Goal: Task Accomplishment & Management: Complete application form

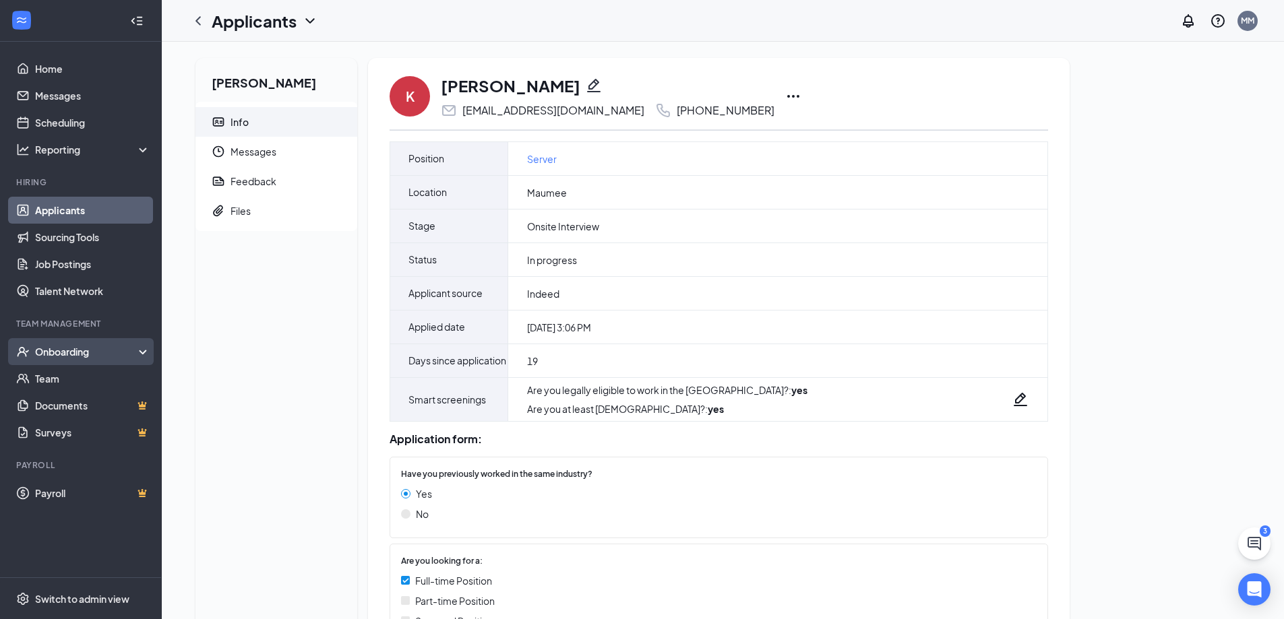
click at [92, 356] on div "Onboarding" at bounding box center [87, 351] width 104 height 13
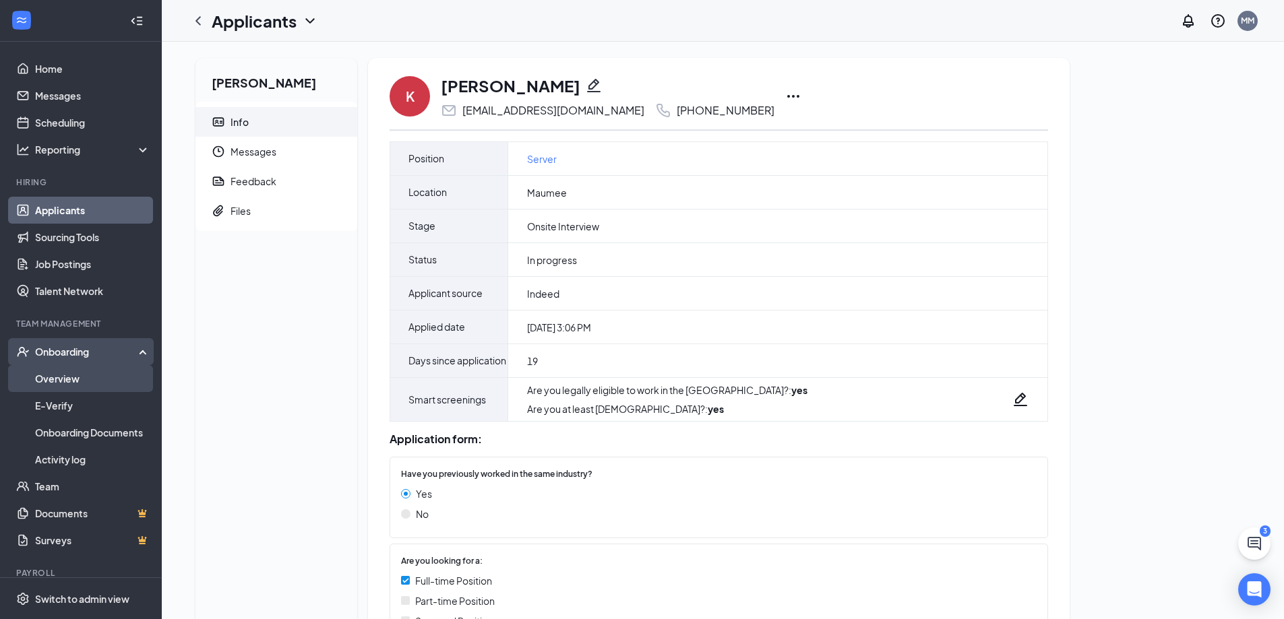
click at [70, 377] on link "Overview" at bounding box center [92, 378] width 115 height 27
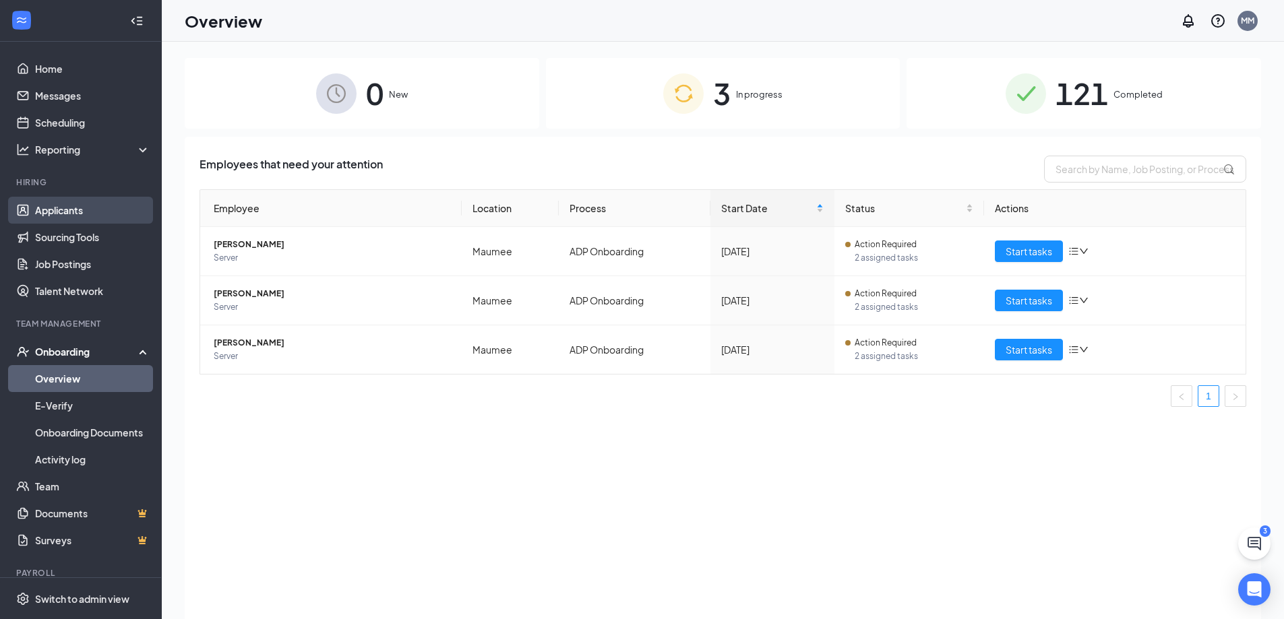
click at [57, 205] on link "Applicants" at bounding box center [92, 210] width 115 height 27
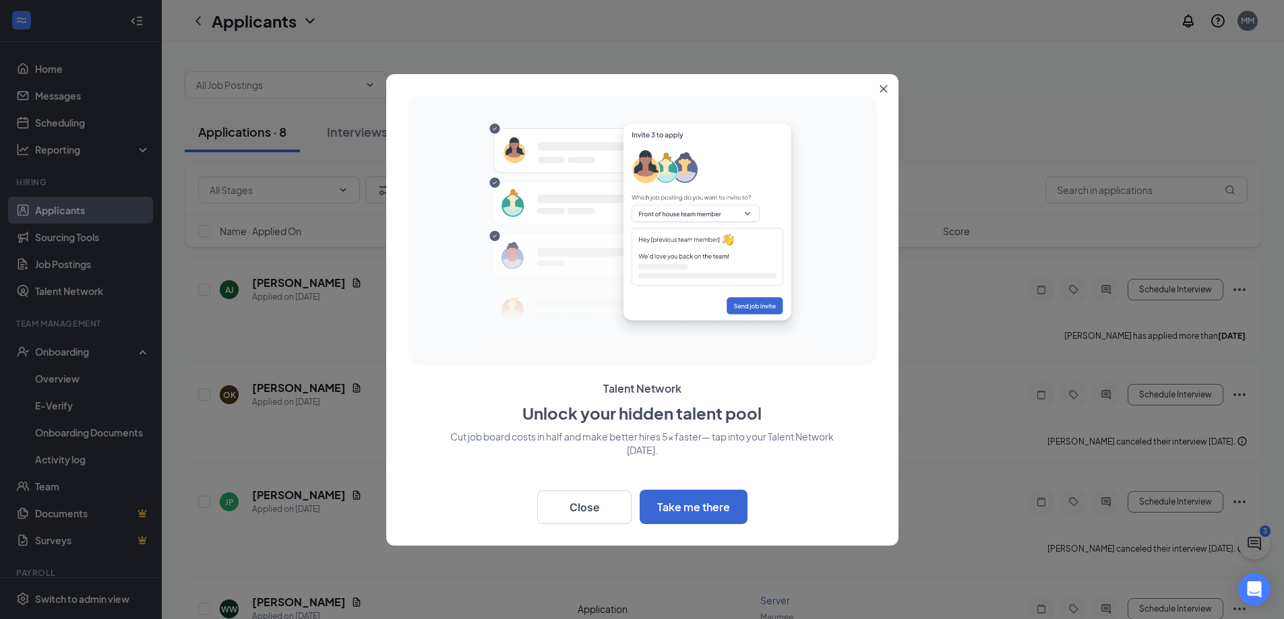
click at [888, 88] on button "Close" at bounding box center [886, 86] width 24 height 24
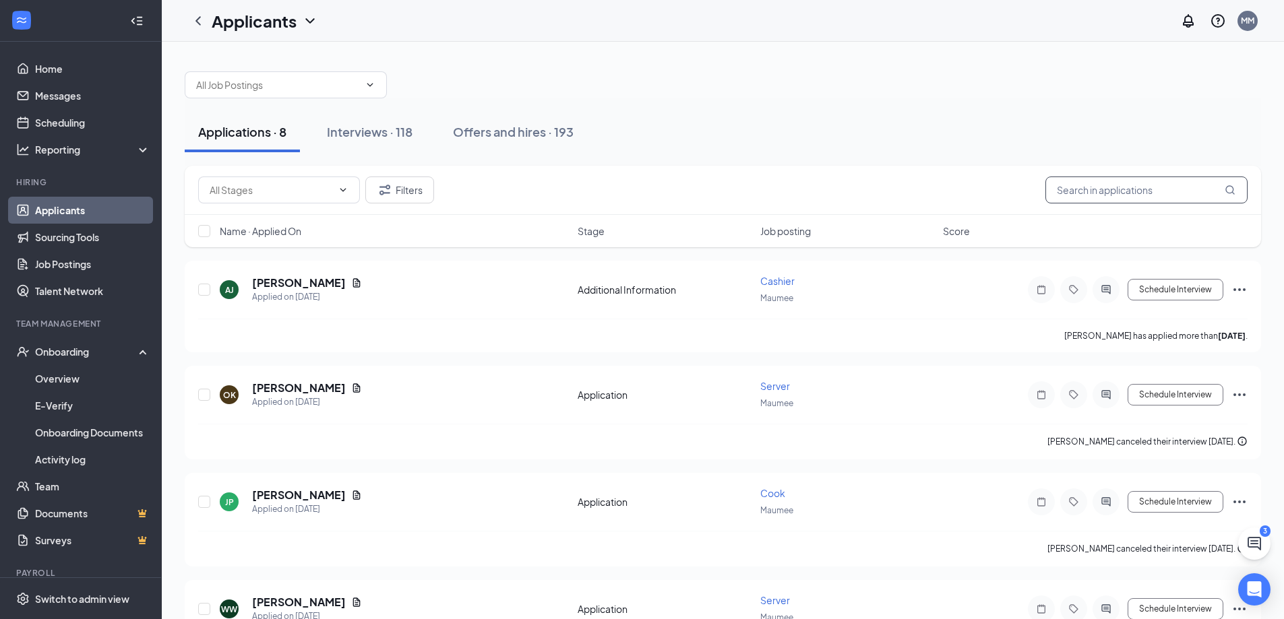
click at [1089, 190] on input "text" at bounding box center [1146, 190] width 202 height 27
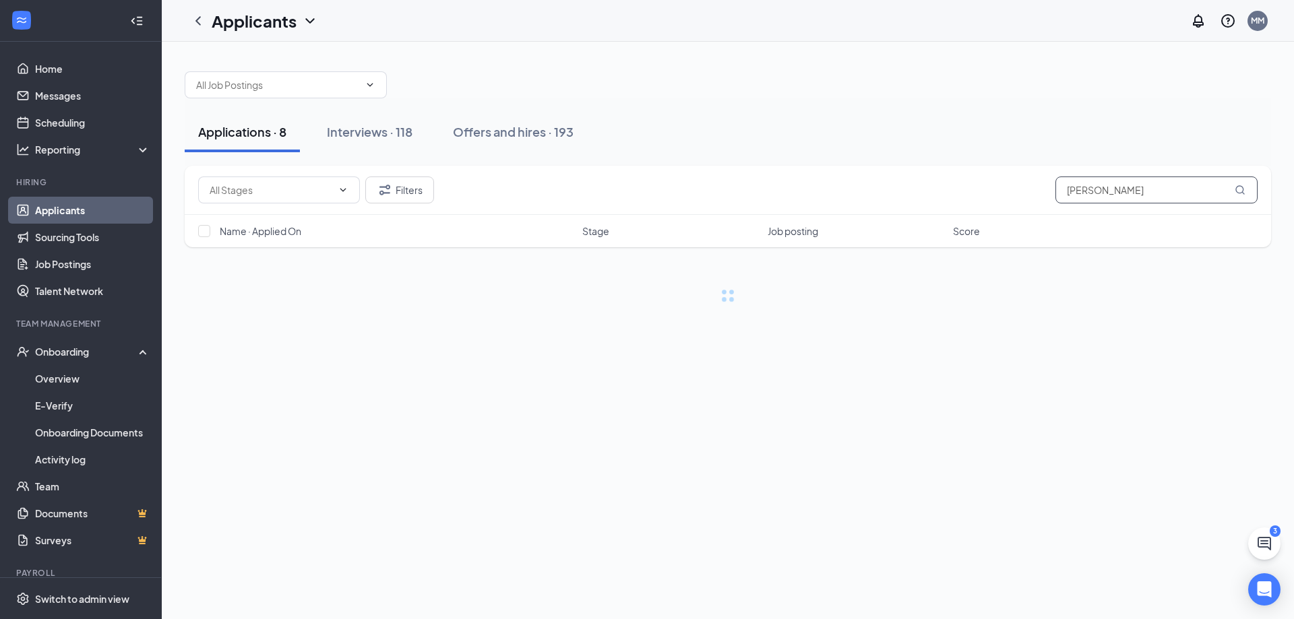
type input "[PERSON_NAME]"
click at [393, 129] on div "Interviews · 1 / 118" at bounding box center [396, 131] width 100 height 17
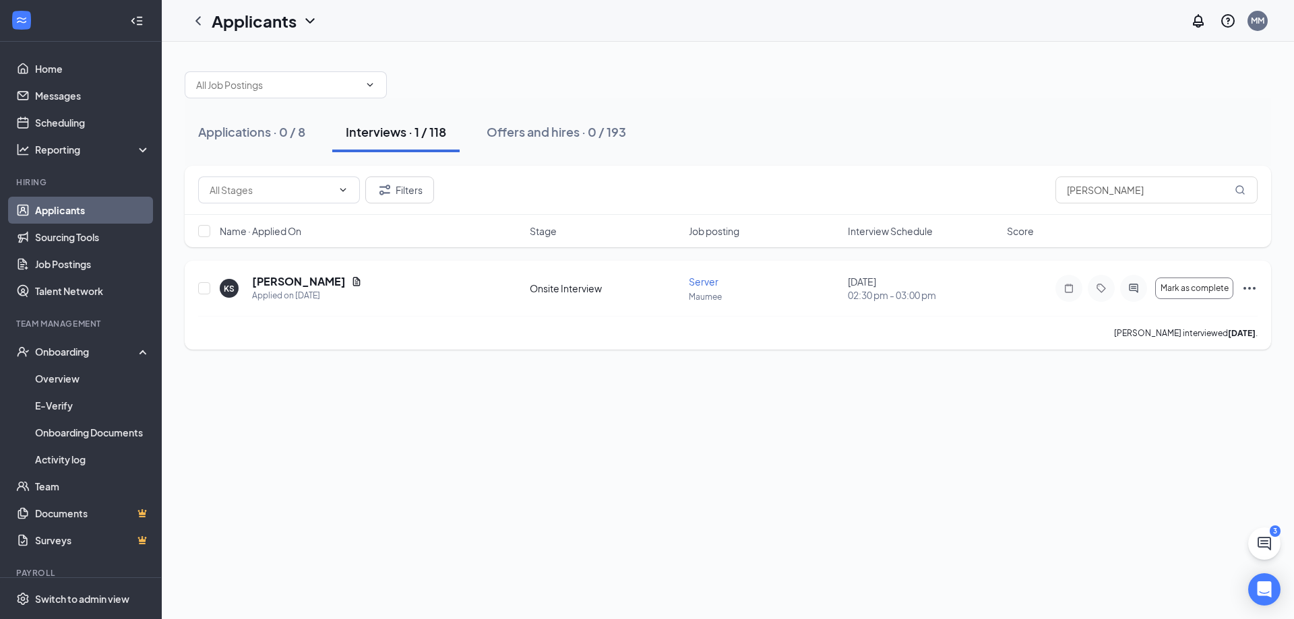
click at [1249, 288] on icon "Ellipses" at bounding box center [1249, 288] width 12 height 3
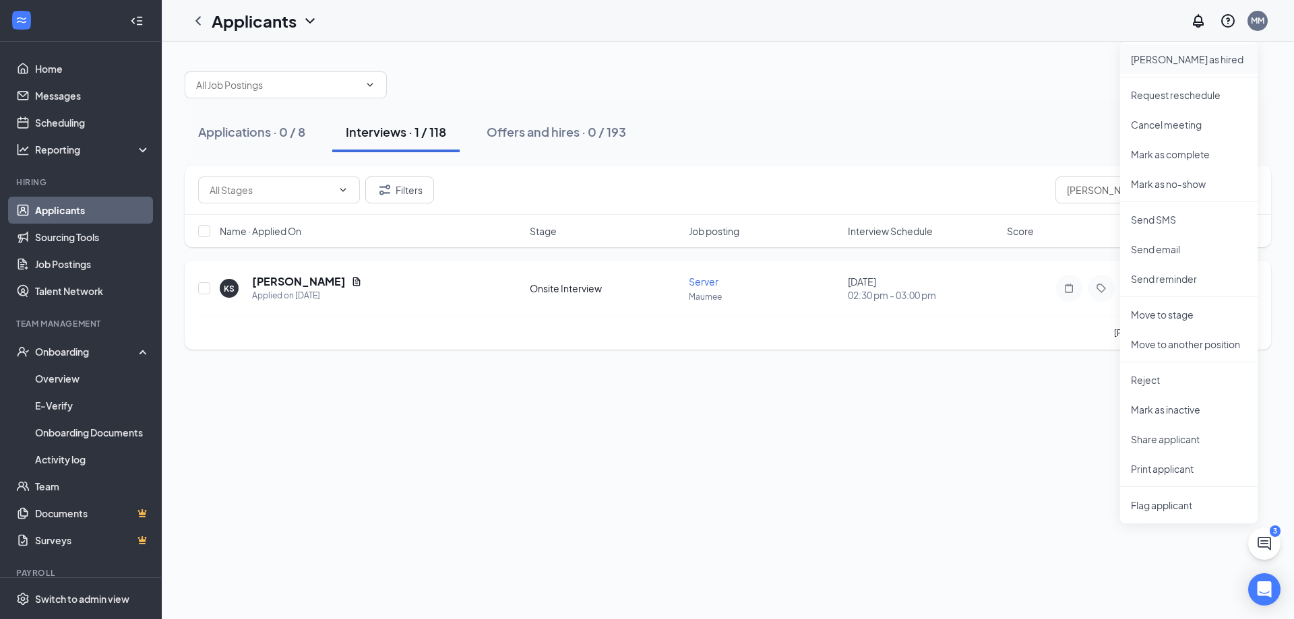
click at [1191, 55] on p "[PERSON_NAME] as hired" at bounding box center [1189, 59] width 116 height 13
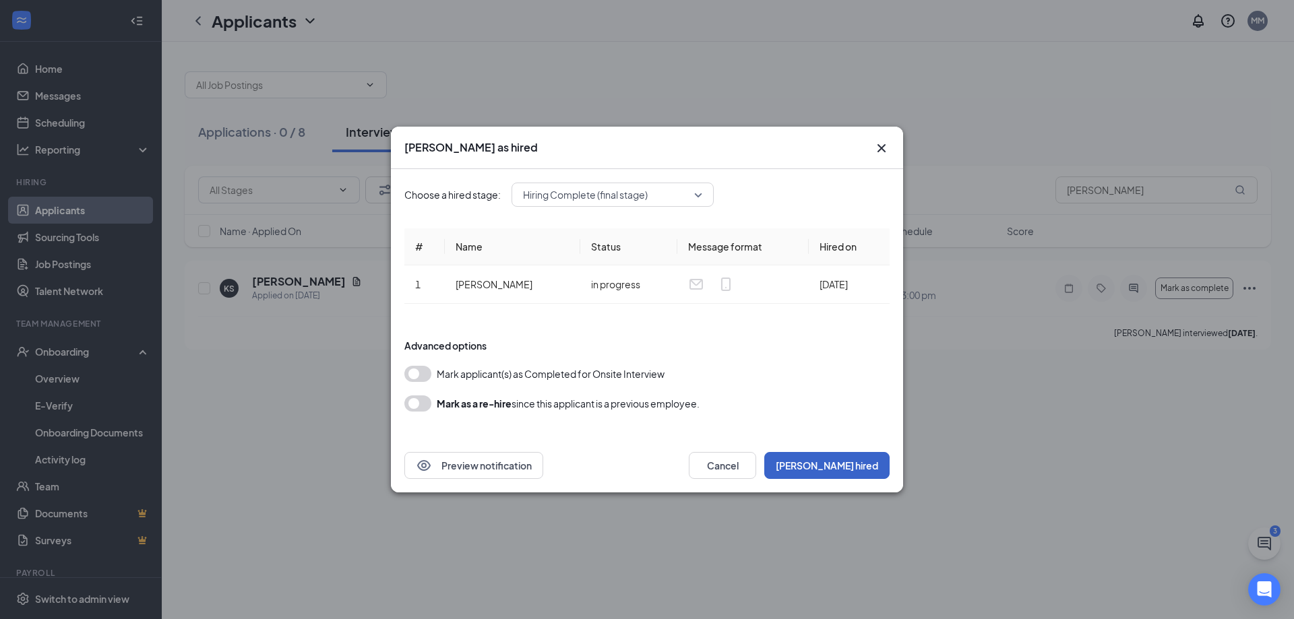
click at [844, 460] on button "[PERSON_NAME] hired" at bounding box center [826, 465] width 125 height 27
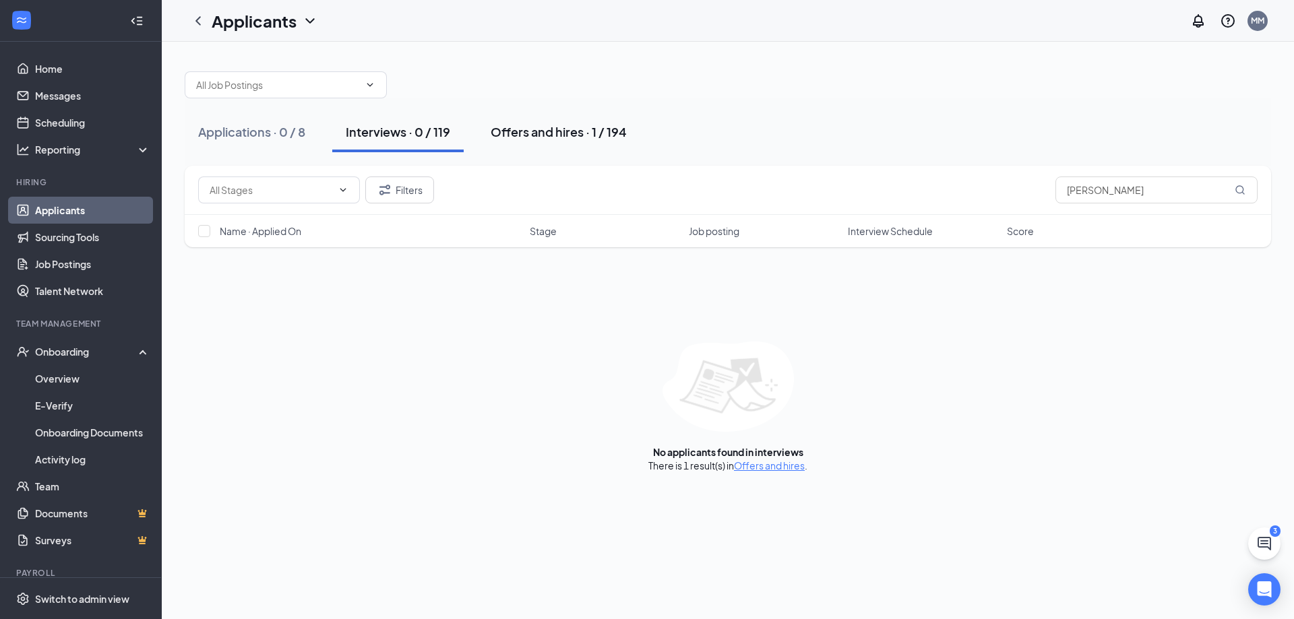
click at [562, 137] on div "Offers and hires · 1 / 194" at bounding box center [559, 131] width 136 height 17
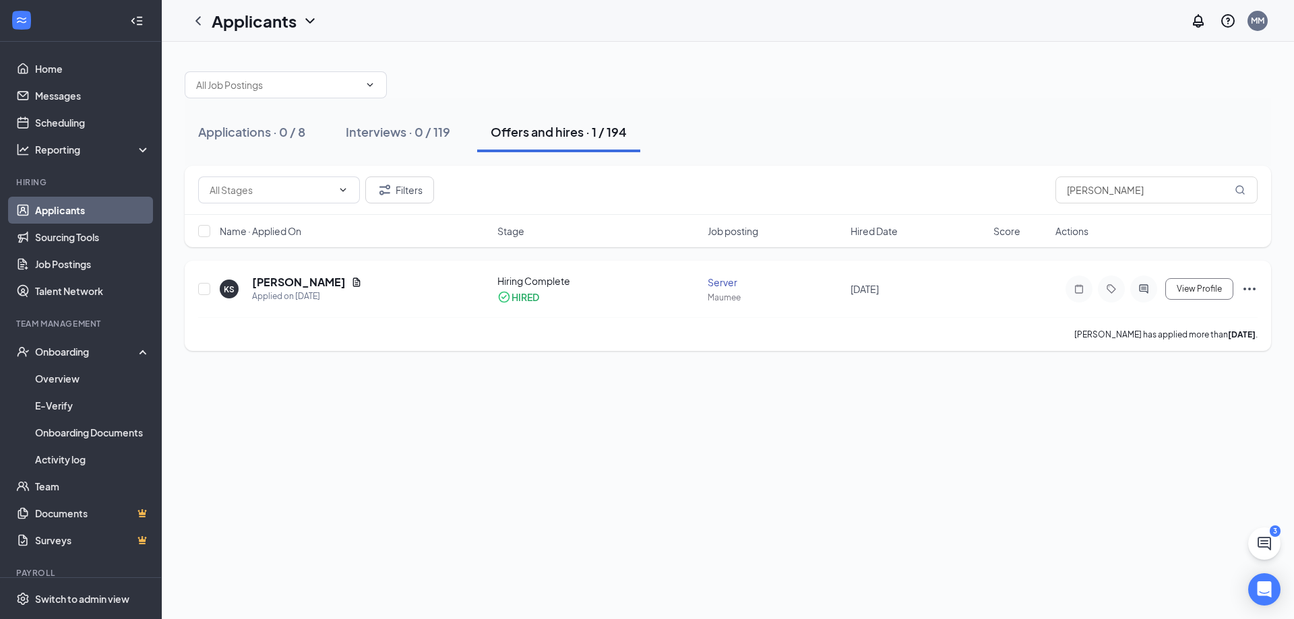
click at [1250, 291] on icon "Ellipses" at bounding box center [1249, 289] width 16 height 16
click at [1170, 425] on p "Move to stage" at bounding box center [1189, 431] width 116 height 13
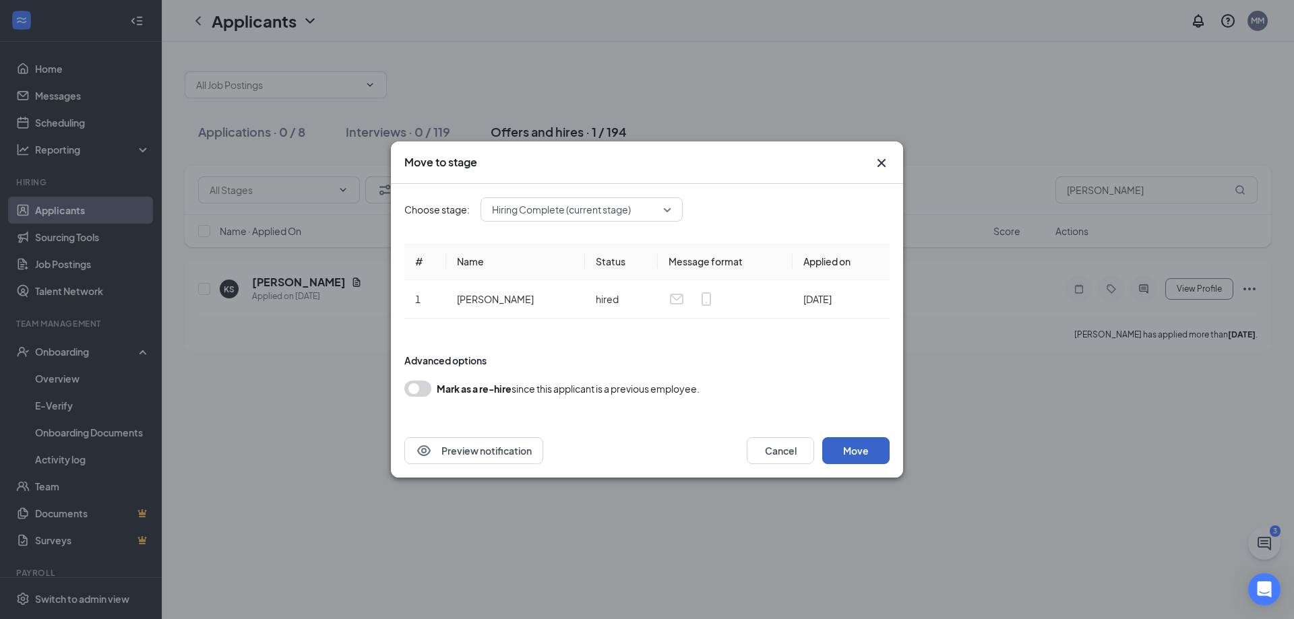
click at [833, 447] on button "Move" at bounding box center [855, 450] width 67 height 27
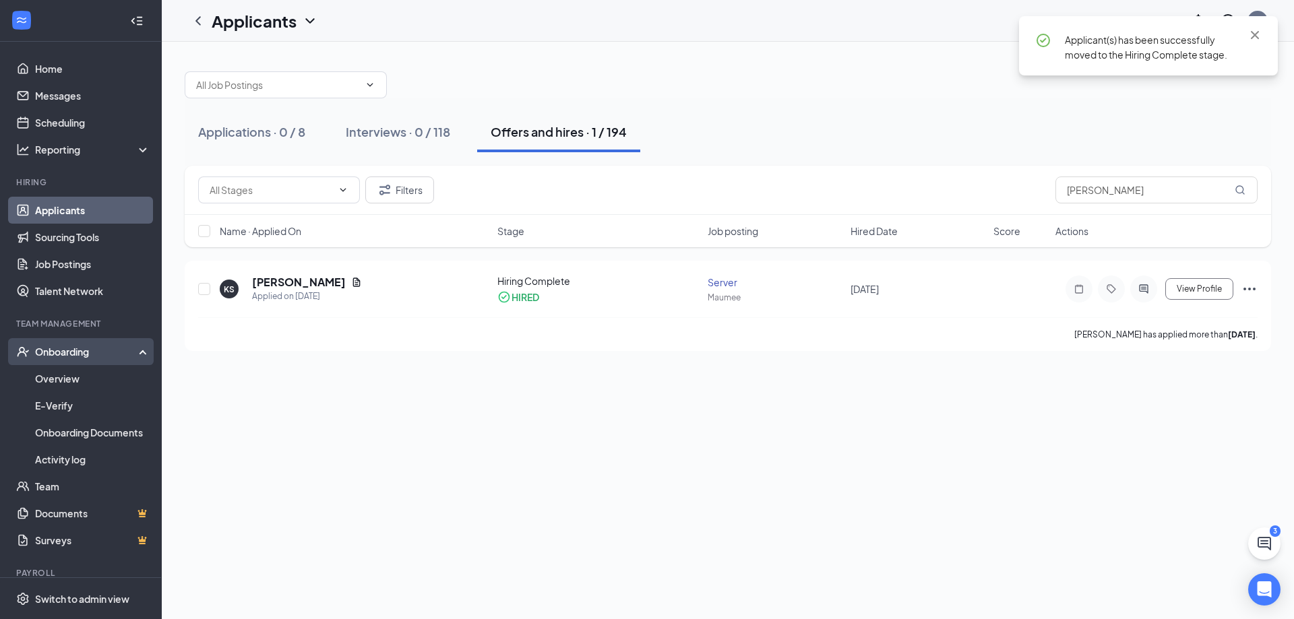
click at [48, 350] on div "Onboarding" at bounding box center [87, 351] width 104 height 13
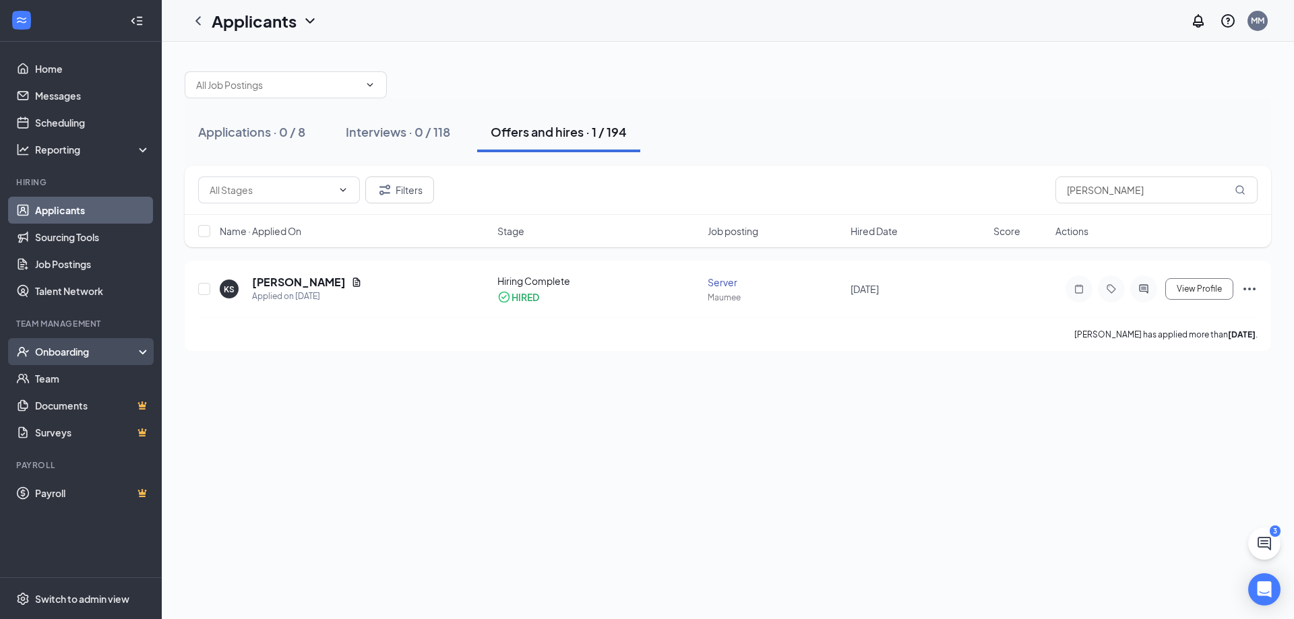
click at [49, 352] on div "Onboarding" at bounding box center [87, 351] width 104 height 13
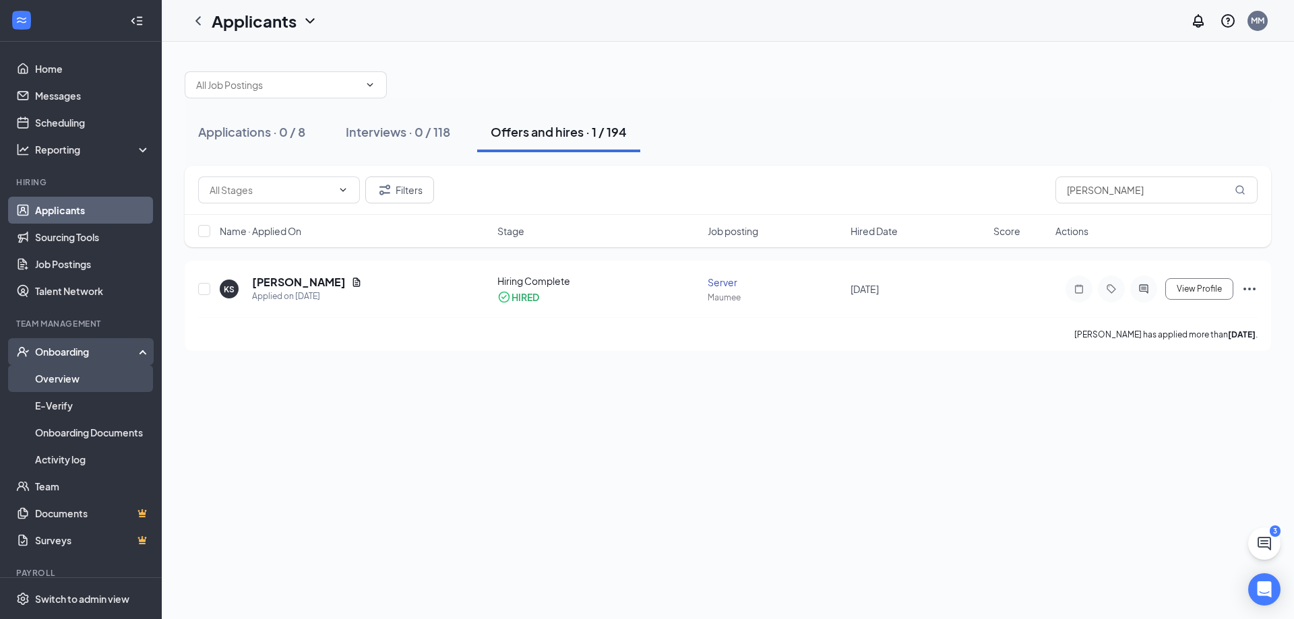
click at [63, 381] on link "Overview" at bounding box center [92, 378] width 115 height 27
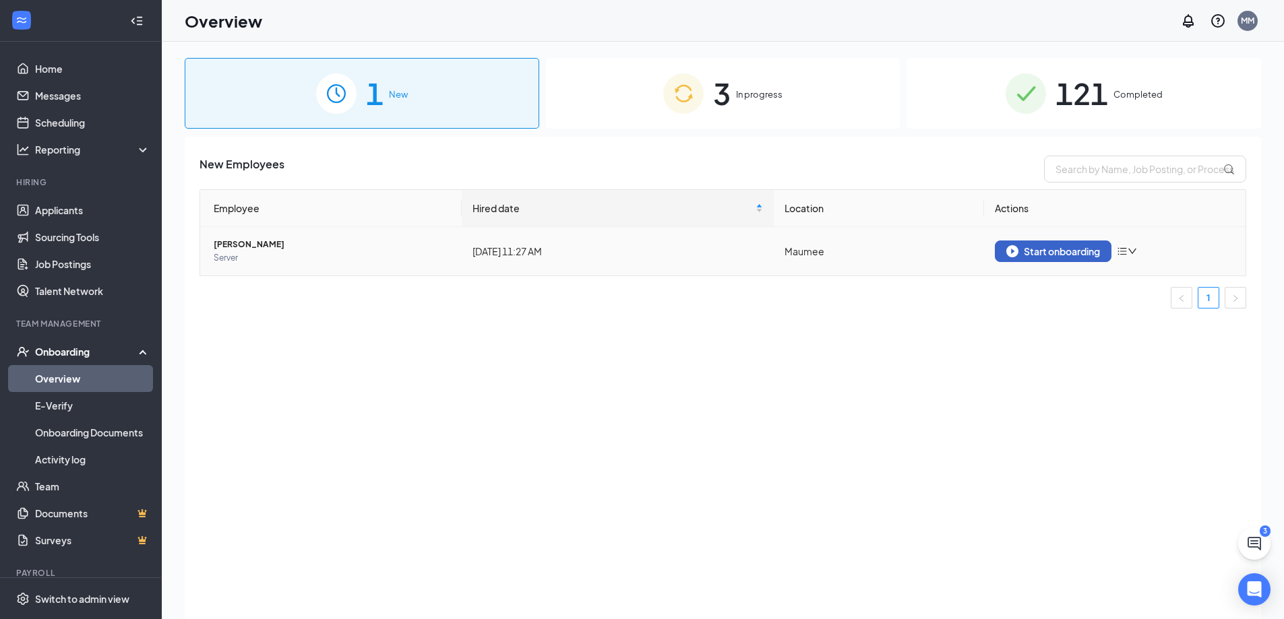
click at [1090, 251] on div "Start onboarding" at bounding box center [1053, 251] width 94 height 12
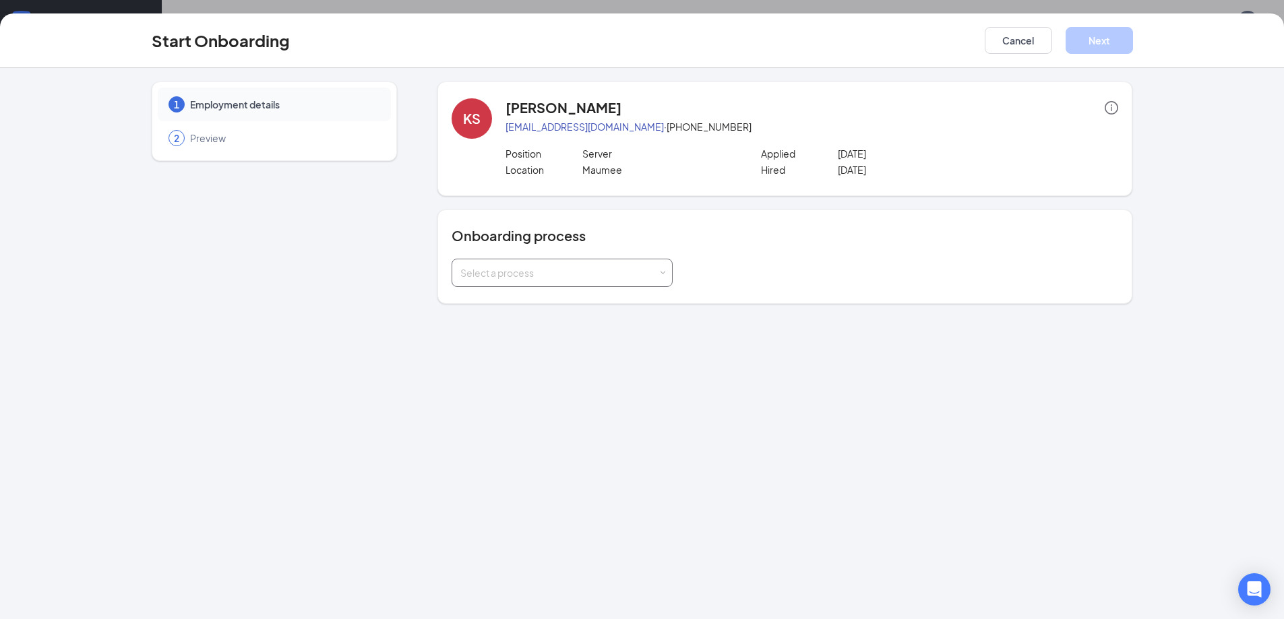
click at [652, 268] on div "Select a process" at bounding box center [558, 272] width 197 height 13
click at [586, 306] on li "ADP Onboarding" at bounding box center [561, 302] width 221 height 24
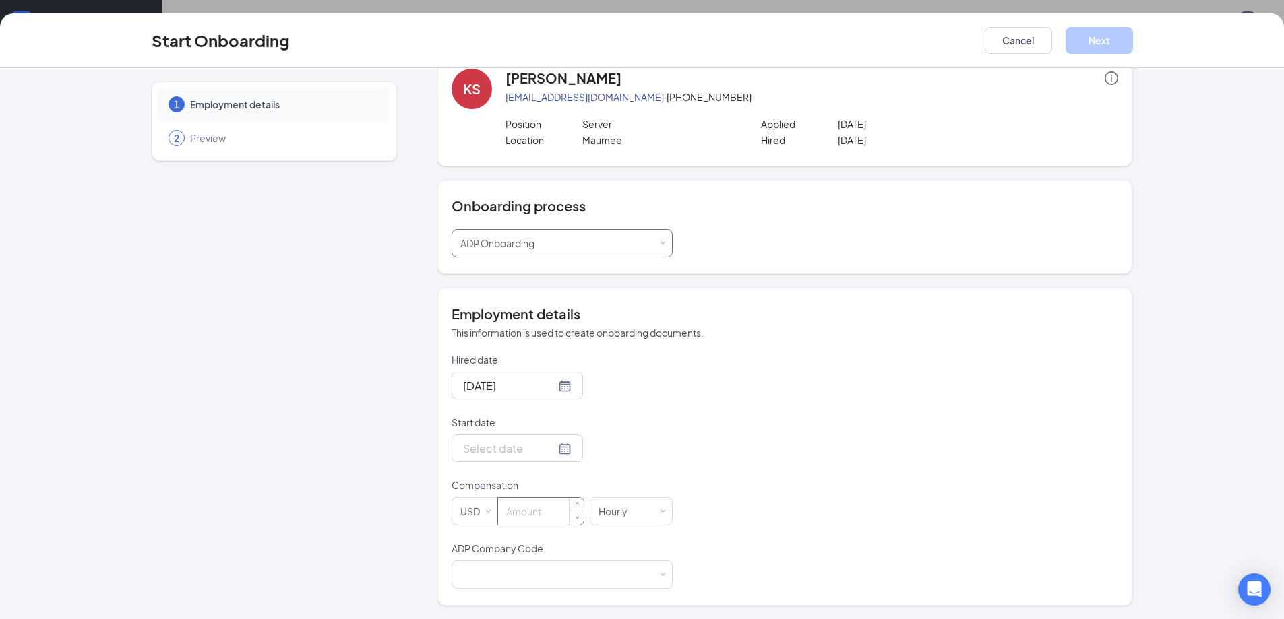
scroll to position [61, 0]
click at [529, 515] on input at bounding box center [541, 511] width 86 height 27
type input "5.35"
click at [557, 567] on div at bounding box center [561, 574] width 203 height 27
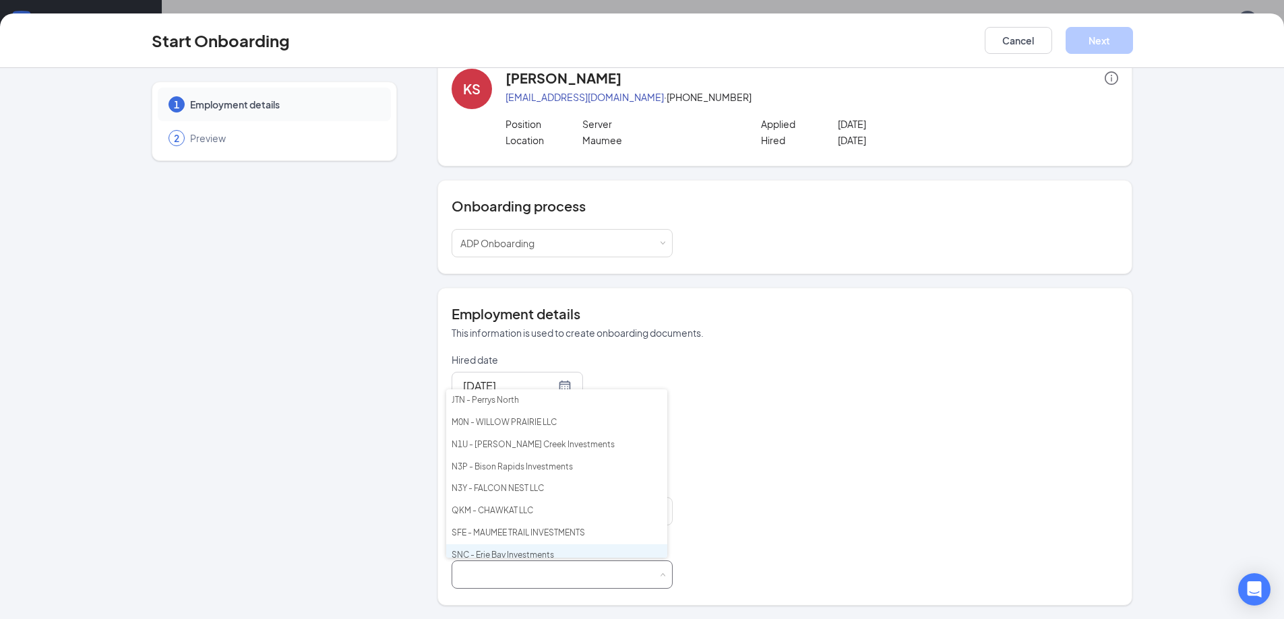
click at [553, 554] on li "SNC - Erie Bay Investments" at bounding box center [556, 555] width 221 height 22
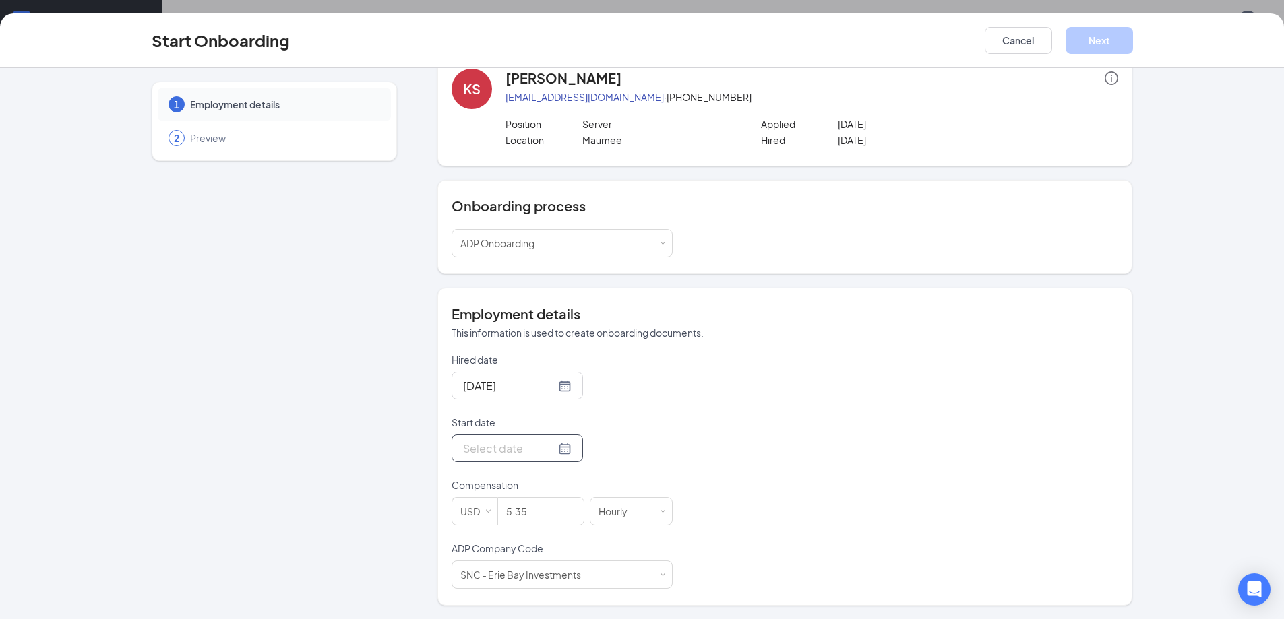
click at [548, 449] on div at bounding box center [517, 448] width 108 height 17
type input "[DATE]"
click at [495, 388] on div "1" at bounding box center [496, 389] width 16 height 16
click at [548, 389] on div at bounding box center [517, 385] width 108 height 17
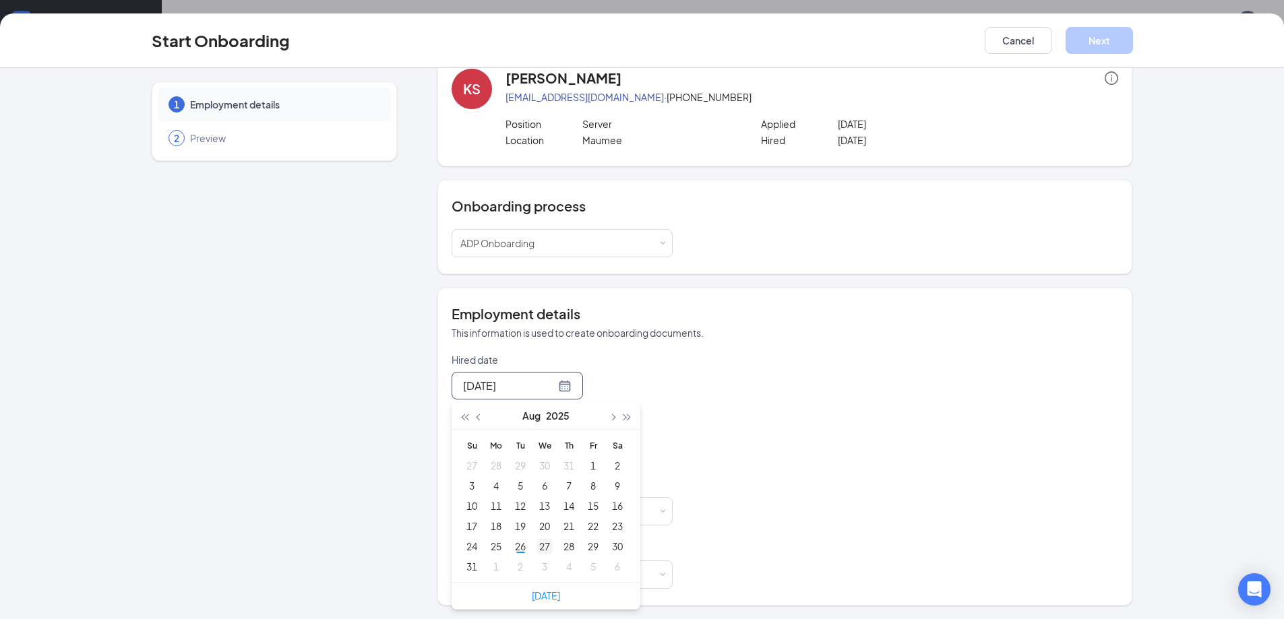
type input "[DATE]"
click at [515, 565] on div "2" at bounding box center [520, 567] width 16 height 16
click at [547, 452] on div at bounding box center [517, 448] width 108 height 17
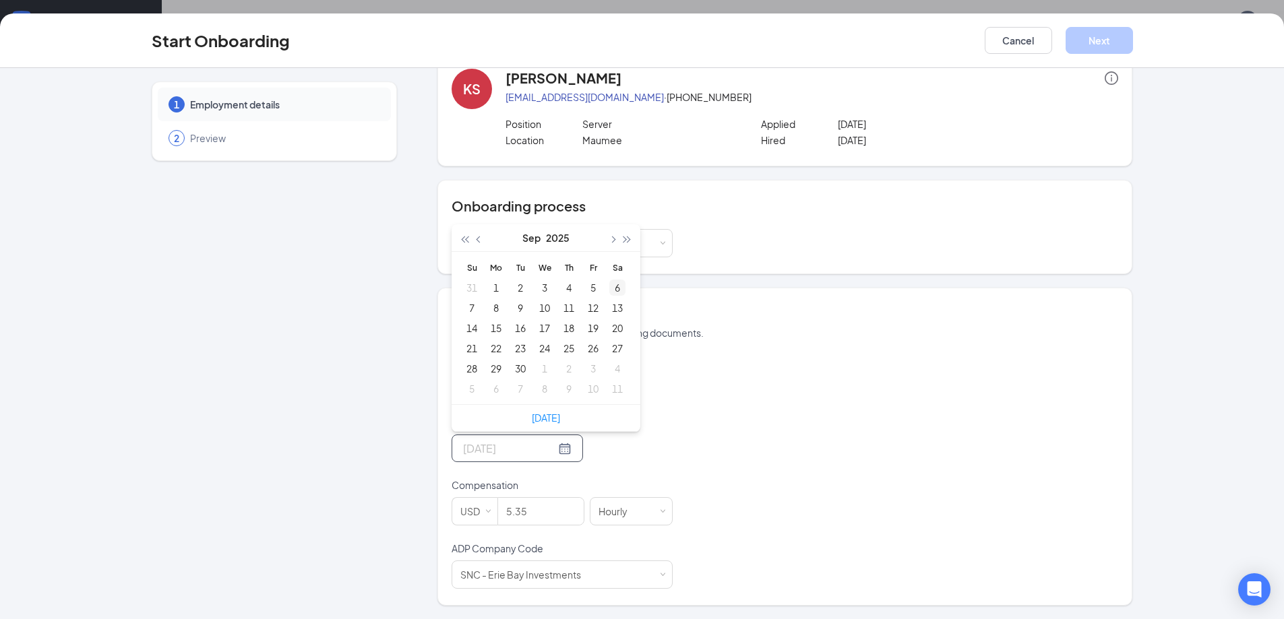
type input "[DATE]"
click at [604, 238] on button "button" at bounding box center [611, 237] width 15 height 27
click at [472, 243] on button "button" at bounding box center [479, 237] width 15 height 27
type input "[DATE]"
click at [520, 282] on div "2" at bounding box center [520, 288] width 16 height 16
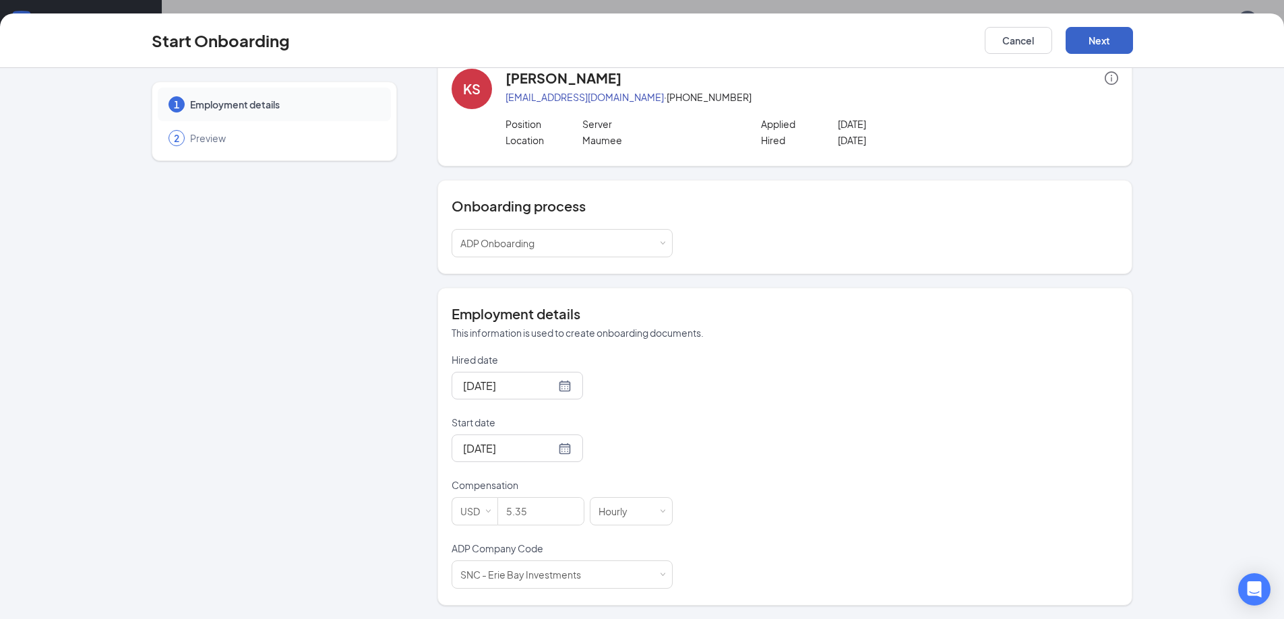
click at [1096, 43] on button "Next" at bounding box center [1098, 40] width 67 height 27
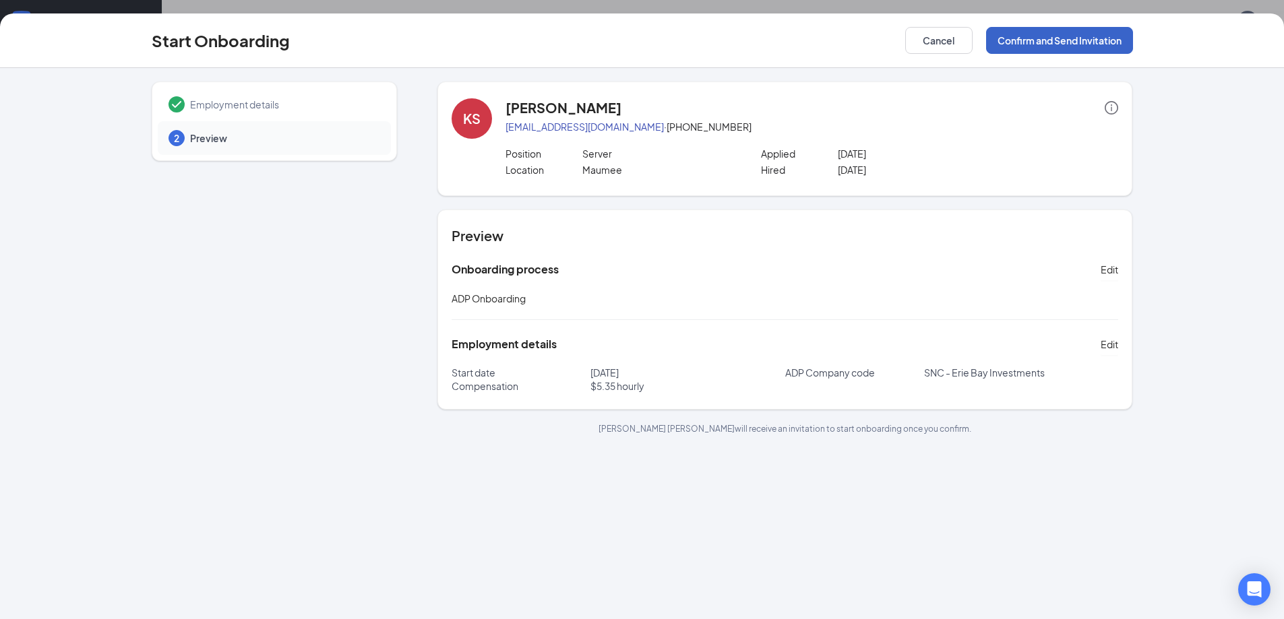
click at [1036, 35] on button "Confirm and Send Invitation" at bounding box center [1059, 40] width 147 height 27
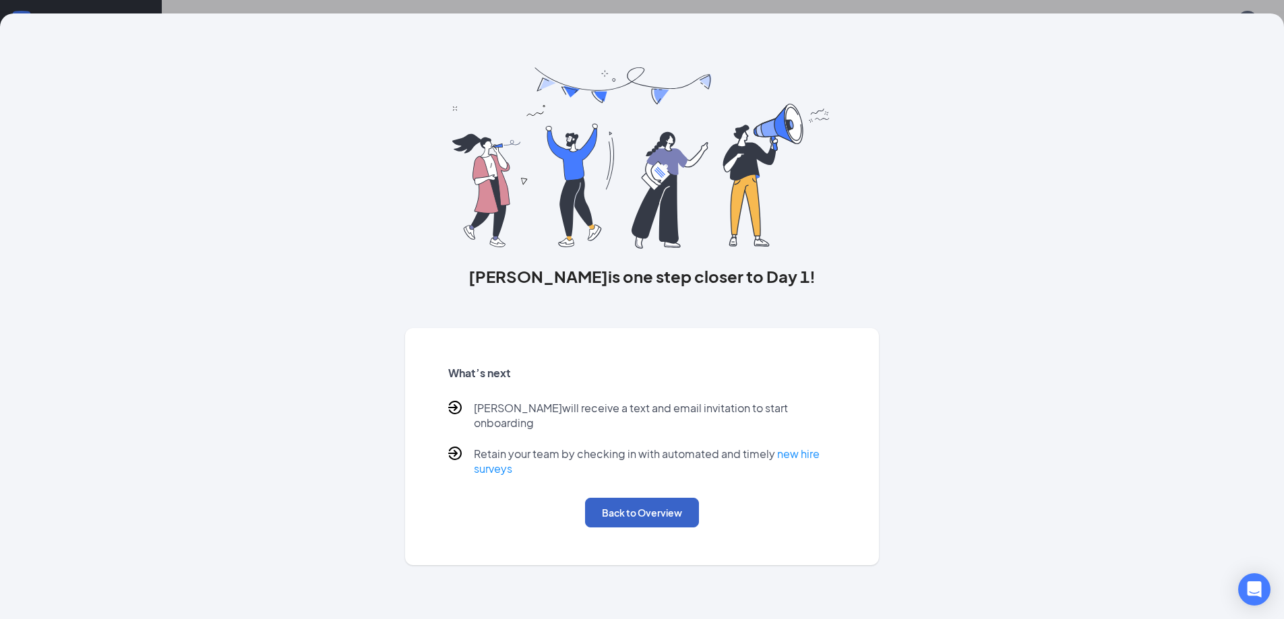
click at [639, 507] on button "Back to Overview" at bounding box center [642, 513] width 114 height 30
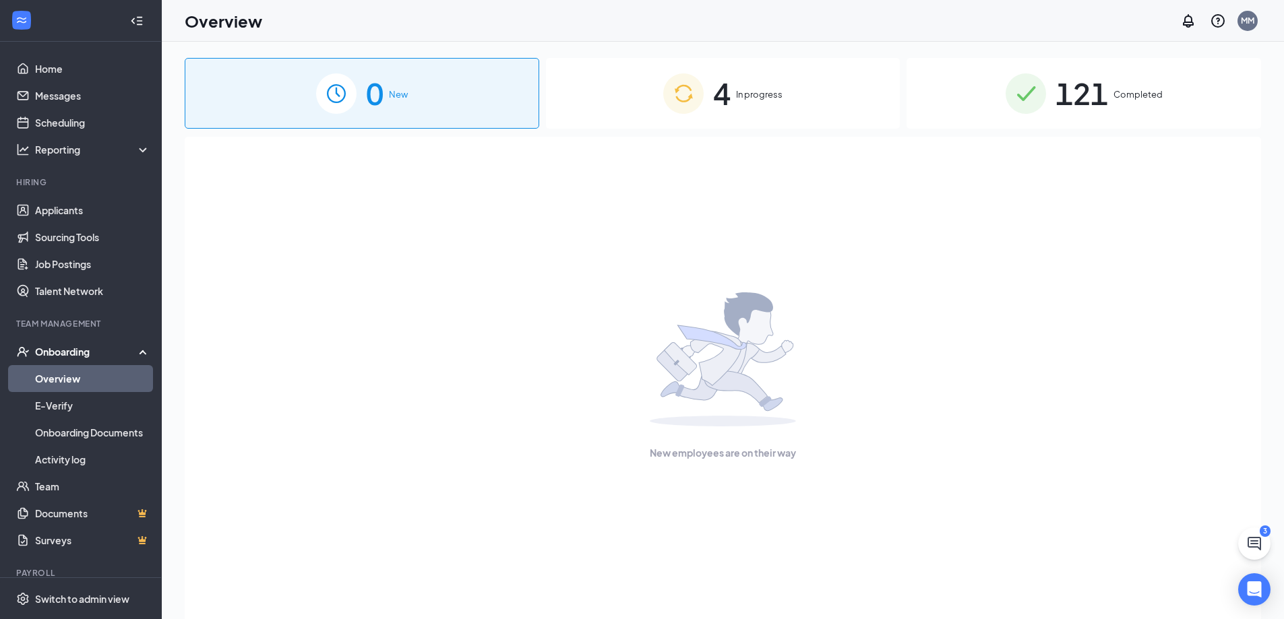
click at [87, 348] on div "Onboarding" at bounding box center [87, 351] width 104 height 13
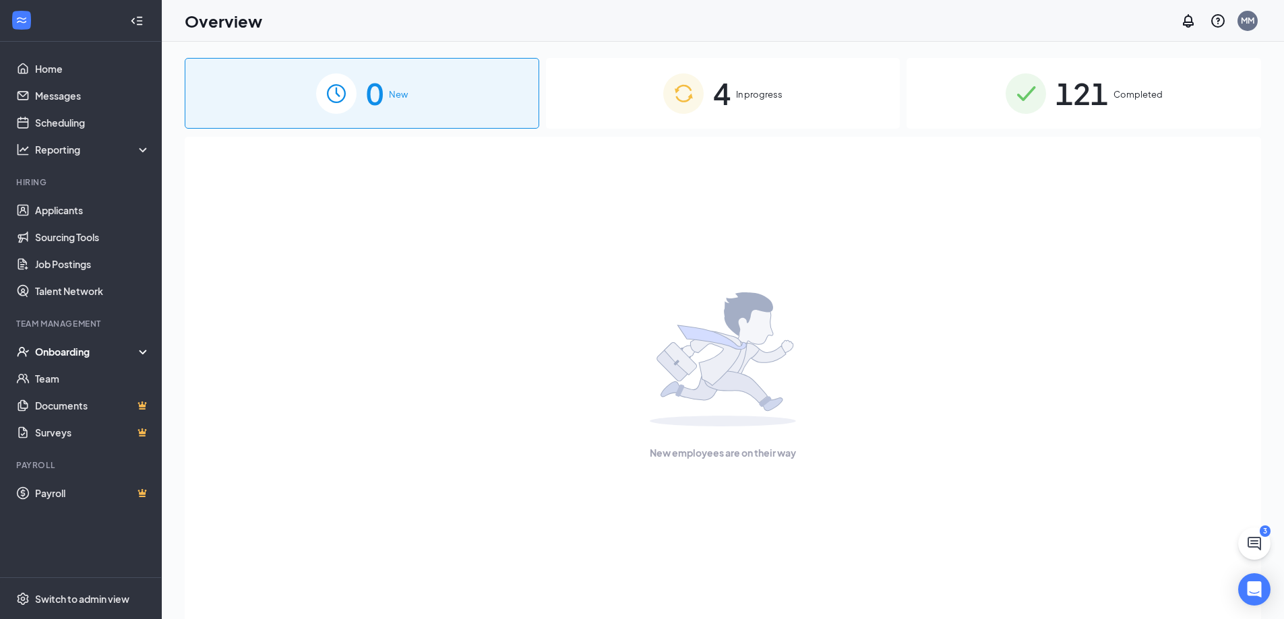
click at [116, 346] on div "Onboarding" at bounding box center [87, 351] width 104 height 13
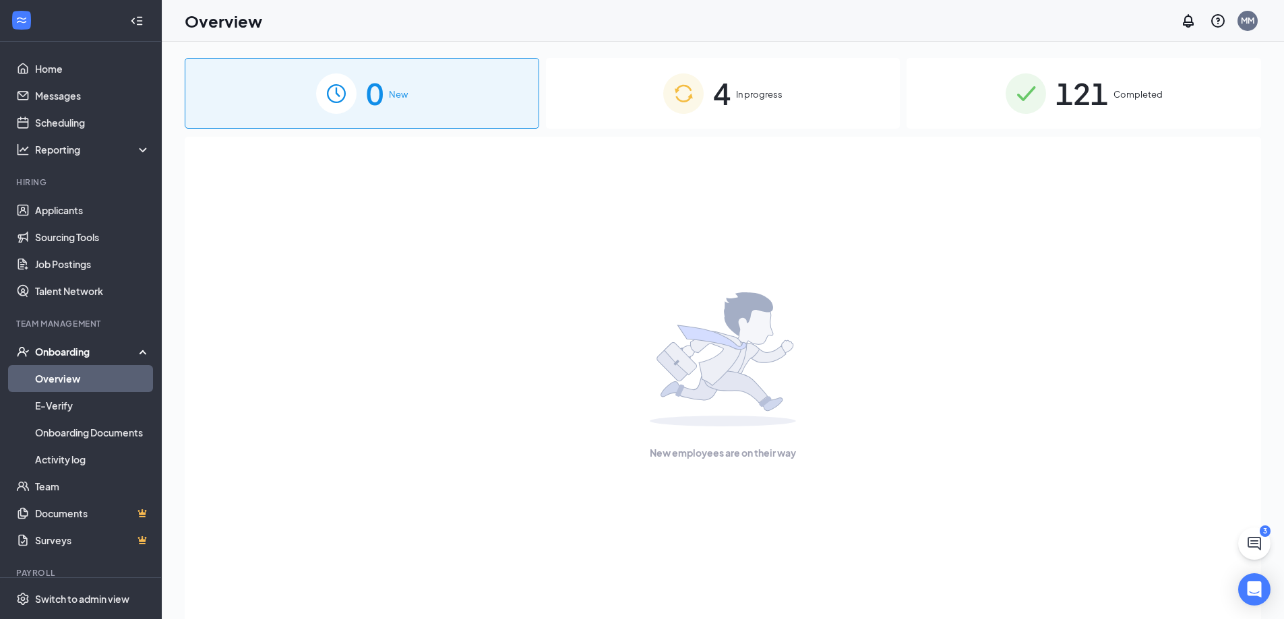
click at [757, 91] on span "In progress" at bounding box center [759, 94] width 46 height 13
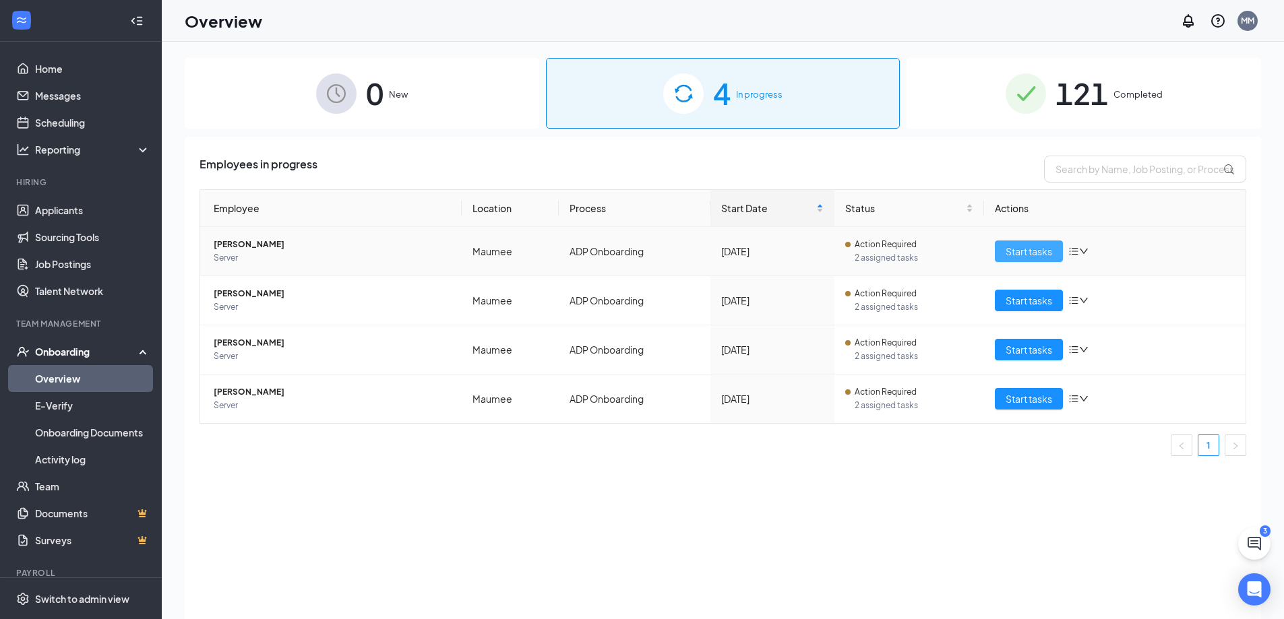
click at [1017, 252] on span "Start tasks" at bounding box center [1028, 251] width 46 height 15
